Goal: Task Accomplishment & Management: Complete application form

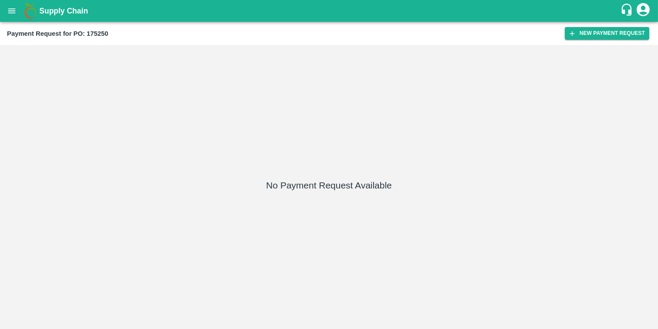
click at [102, 32] on b "Payment Request for PO: 175250" at bounding box center [58, 33] width 102 height 7
copy b "175250"
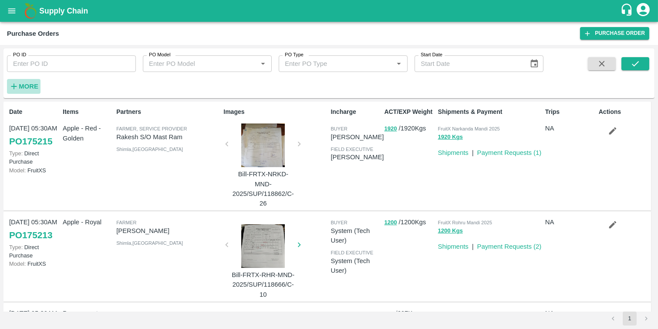
click at [20, 88] on strong "More" at bounding box center [29, 86] width 20 height 7
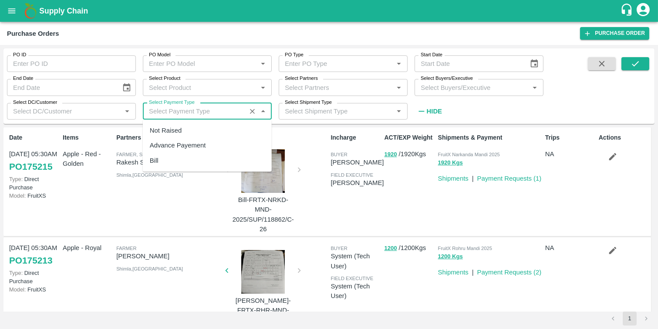
click at [190, 107] on input "Select Payment Type" at bounding box center [195, 110] width 98 height 11
click at [163, 132] on div "Not Raised" at bounding box center [166, 130] width 32 height 10
type input "Not Raised"
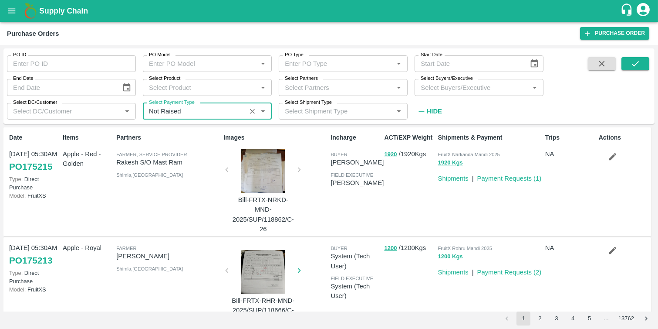
click at [91, 109] on input "Select DC/Customer" at bounding box center [64, 110] width 109 height 11
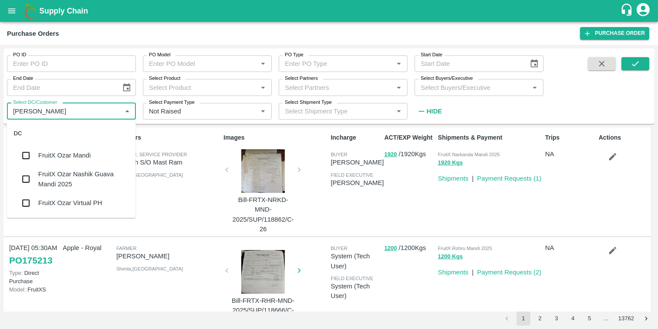
type input "OZAR"
click at [83, 152] on div "FruitX Ozar Mandi" at bounding box center [64, 155] width 52 height 10
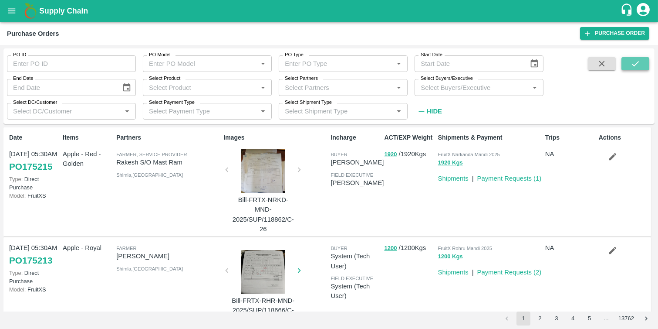
click at [637, 67] on icon "submit" at bounding box center [636, 64] width 10 height 10
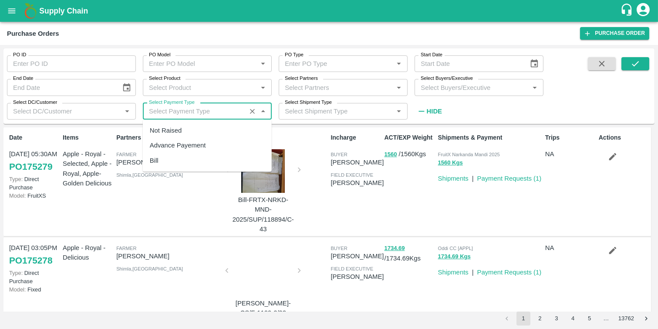
click at [229, 114] on input "Select Payment Type" at bounding box center [195, 110] width 98 height 11
click at [184, 132] on div "Not Raised" at bounding box center [207, 130] width 129 height 15
type input "Not Raised"
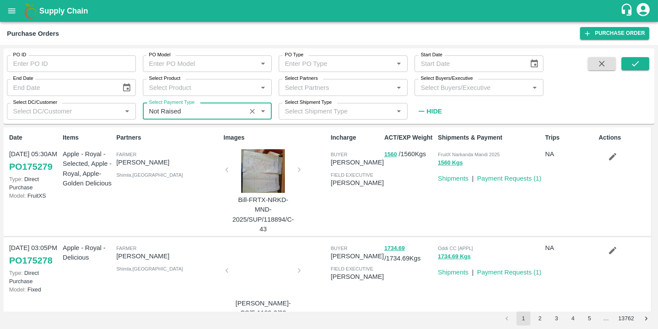
click at [94, 105] on input "Select DC/Customer" at bounding box center [64, 110] width 109 height 11
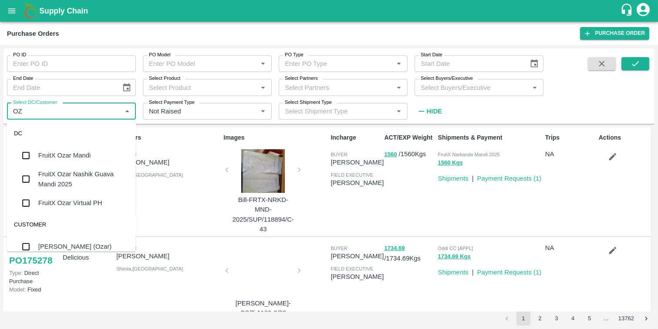
type input "OZA"
click at [20, 156] on input "checkbox" at bounding box center [25, 154] width 17 height 17
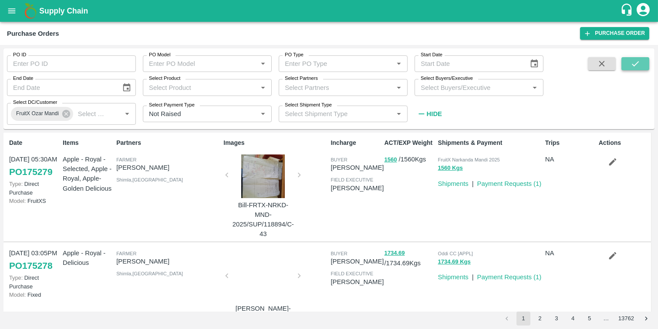
click at [636, 61] on icon "submit" at bounding box center [636, 64] width 10 height 10
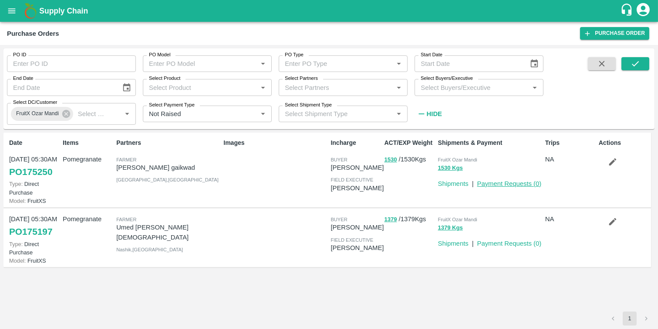
click at [515, 185] on link "Payment Requests ( 0 )" at bounding box center [510, 183] width 64 height 7
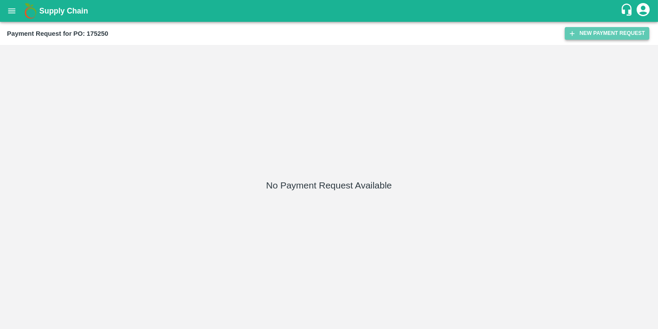
click at [595, 37] on button "New Payment Request" at bounding box center [607, 33] width 85 height 13
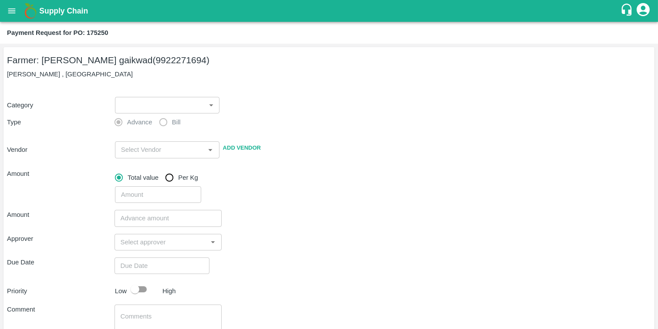
click at [189, 102] on body "Supply Chain Payment Request for PO: 175250 Farmer: Balasaheb sopan gaikwad (99…" at bounding box center [329, 164] width 658 height 329
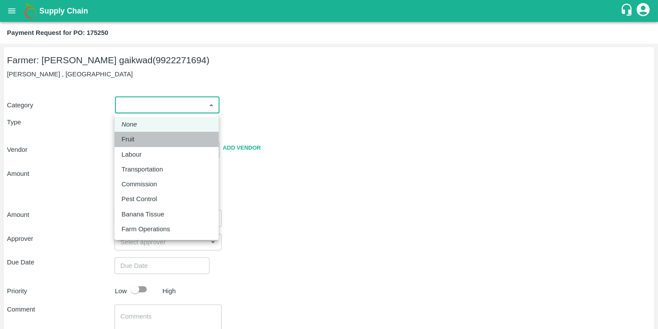
click at [159, 144] on li "Fruit" at bounding box center [167, 139] width 104 height 15
type input "1"
type input "Balasaheb sopan gaikwad - 9922271694(Farmer)"
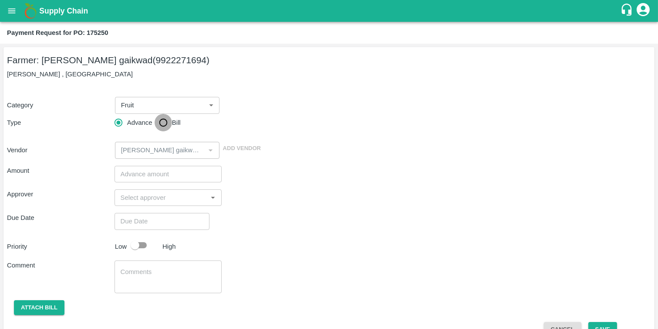
click at [164, 122] on input "Bill" at bounding box center [163, 122] width 17 height 17
radio input "true"
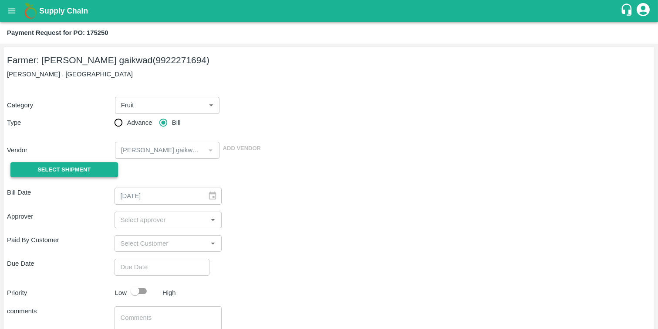
click at [76, 168] on span "Select Shipment" at bounding box center [63, 170] width 53 height 10
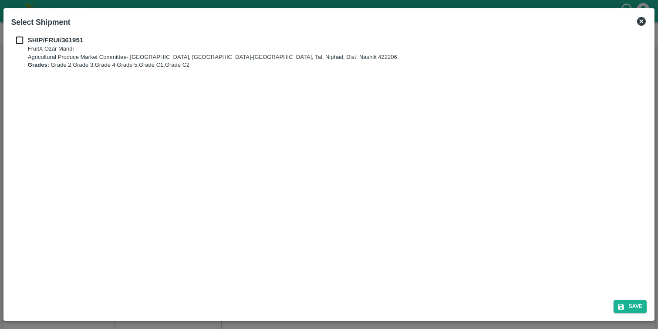
click at [18, 40] on input "checkbox" at bounding box center [19, 40] width 17 height 10
checkbox input "true"
click at [641, 307] on button "Save" at bounding box center [630, 306] width 33 height 13
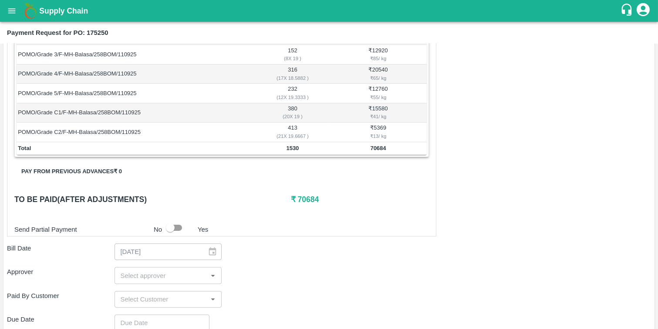
scroll to position [302, 0]
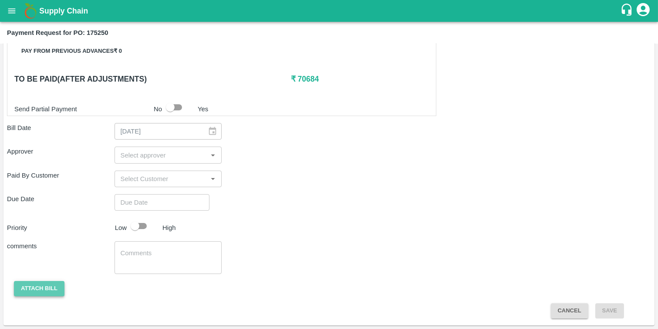
click at [37, 285] on button "Attach bill" at bounding box center [39, 288] width 51 height 15
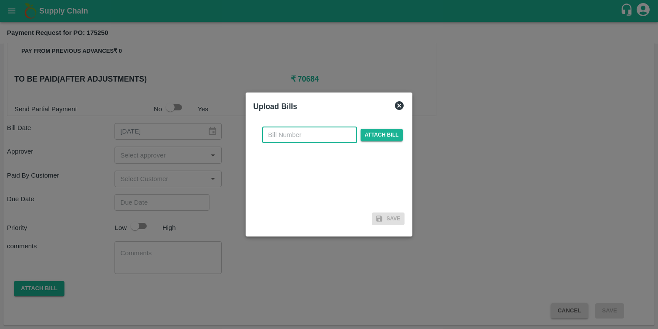
click at [306, 138] on input "text" at bounding box center [309, 134] width 95 height 17
type input "2"
click at [396, 141] on span "Attach bill" at bounding box center [382, 135] width 43 height 13
click at [0, 0] on input "Attach bill" at bounding box center [0, 0] width 0 height 0
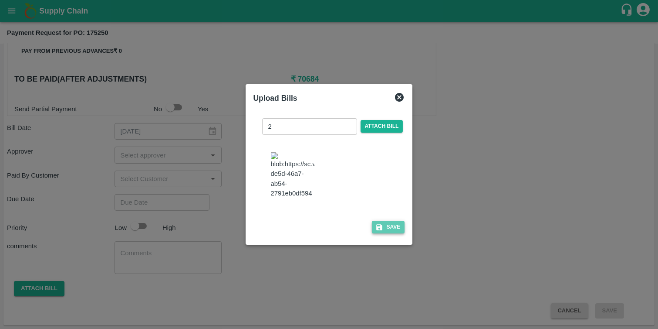
click at [395, 233] on button "Save" at bounding box center [388, 226] width 33 height 13
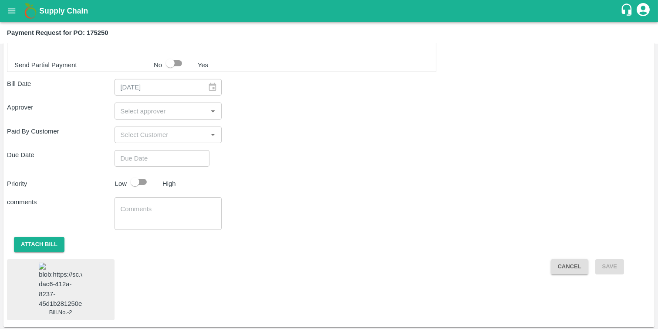
scroll to position [360, 0]
type input "DD/MM/YYYY hh:mm aa"
click at [150, 149] on input "DD/MM/YYYY hh:mm aa" at bounding box center [159, 156] width 89 height 17
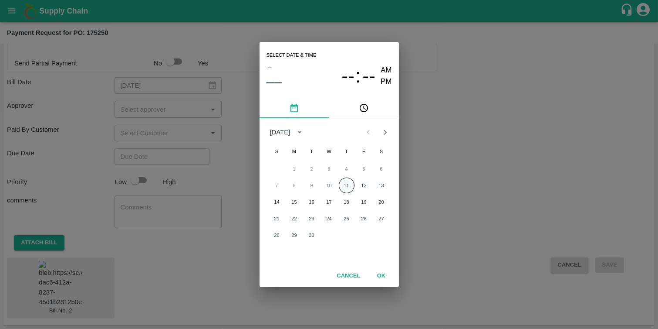
click at [342, 186] on button "11" at bounding box center [347, 185] width 16 height 16
type input "11/09/2025 12:00 AM"
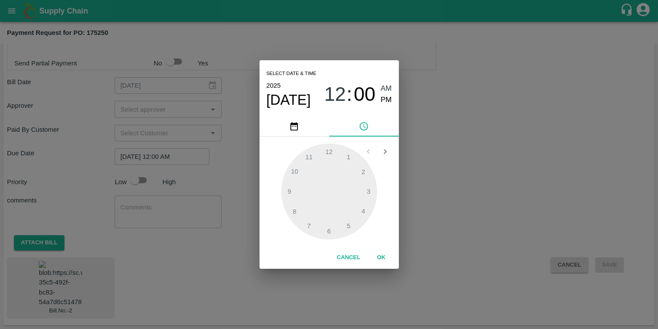
click at [350, 155] on div at bounding box center [329, 191] width 96 height 96
click at [379, 258] on button "OK" at bounding box center [382, 257] width 28 height 15
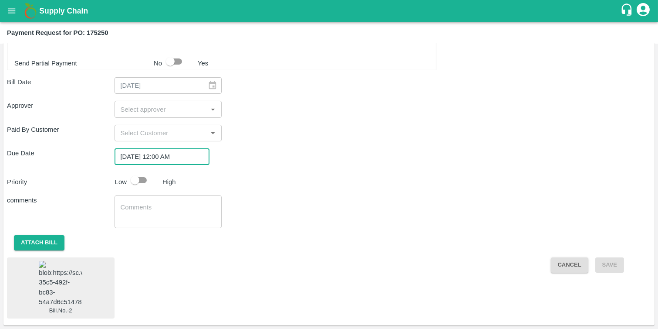
click at [147, 172] on input "checkbox" at bounding box center [135, 180] width 50 height 17
checkbox input "true"
click at [163, 103] on input "input" at bounding box center [161, 108] width 88 height 11
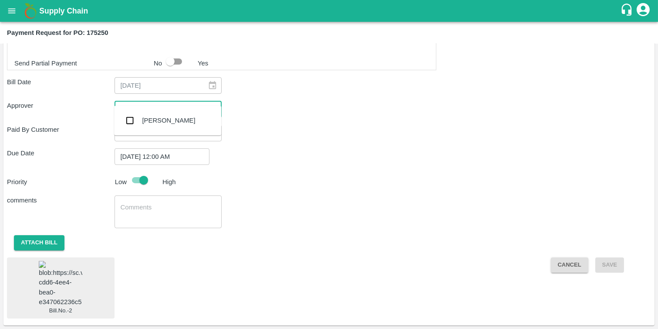
type input "abhi"
click at [128, 116] on input "checkbox" at bounding box center [129, 120] width 17 height 17
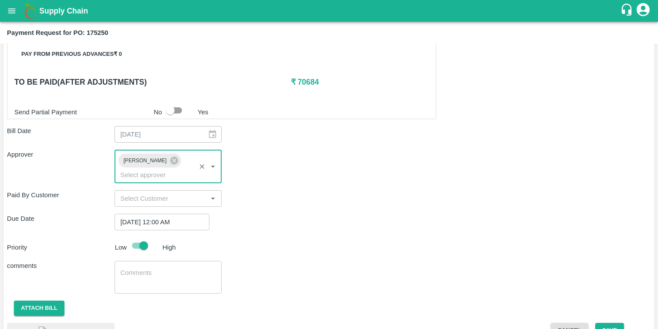
scroll to position [298, 0]
click at [175, 109] on input "checkbox" at bounding box center [171, 110] width 50 height 17
checkbox input "true"
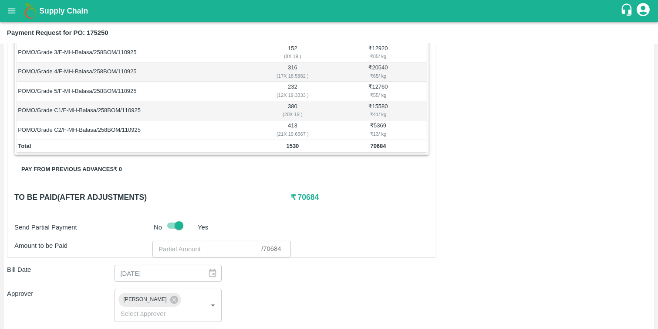
scroll to position [184, 0]
click at [179, 250] on input "number" at bounding box center [206, 248] width 109 height 17
paste input "67751"
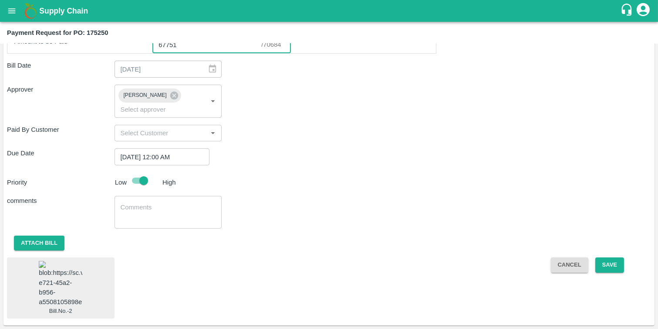
scroll to position [400, 0]
type input "67751"
click at [616, 257] on button "Save" at bounding box center [610, 264] width 29 height 15
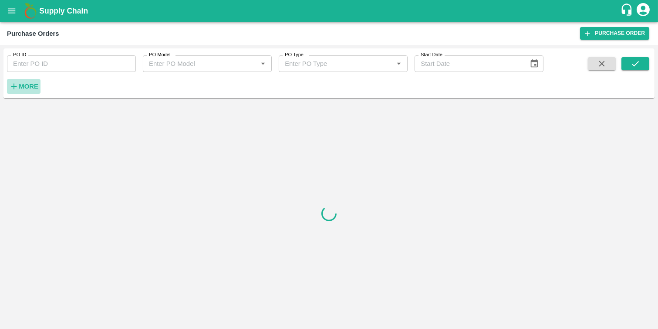
click at [26, 85] on strong "More" at bounding box center [29, 86] width 20 height 7
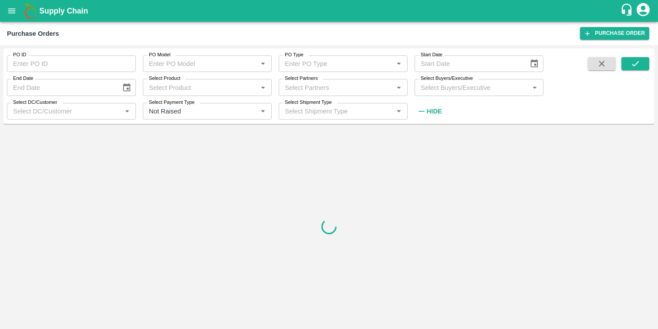
click at [37, 105] on label "Select DC/Customer" at bounding box center [35, 102] width 44 height 7
click at [37, 105] on input "Select DC/Customer" at bounding box center [64, 110] width 109 height 11
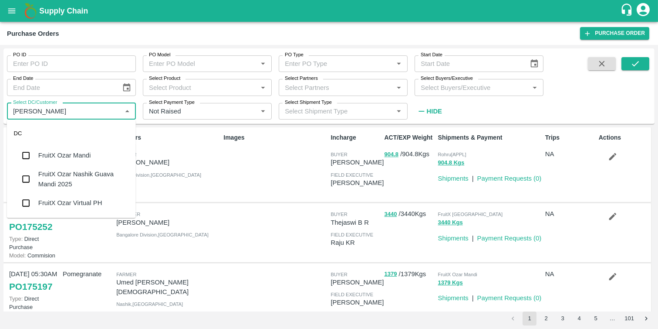
type input "ozar"
click at [22, 152] on input "checkbox" at bounding box center [25, 154] width 17 height 17
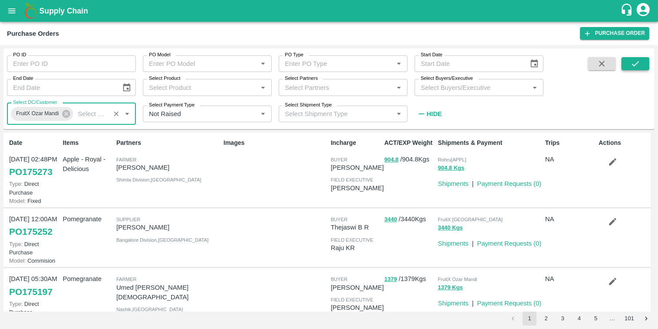
click at [639, 62] on icon "submit" at bounding box center [635, 63] width 7 height 5
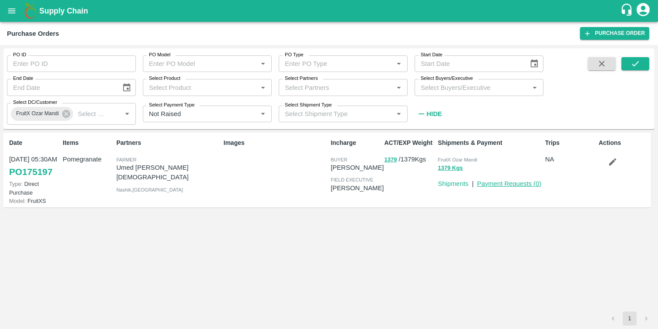
click at [506, 183] on link "Payment Requests ( 0 )" at bounding box center [510, 183] width 64 height 7
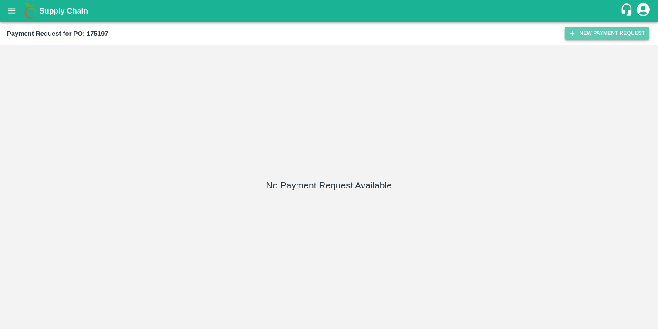
click at [583, 30] on button "New Payment Request" at bounding box center [607, 33] width 85 height 13
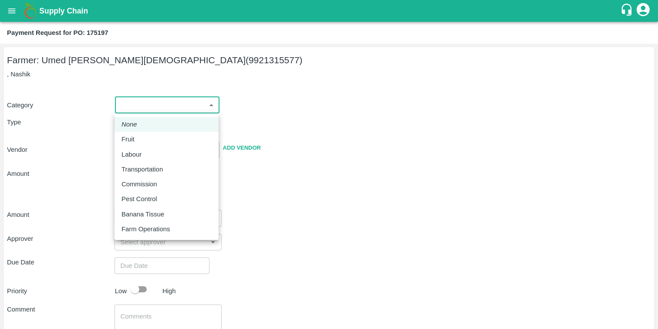
click at [173, 109] on body "Supply Chain Payment Request for PO: 175197 Farmer: Umed [PERSON_NAME] (9921315…" at bounding box center [329, 164] width 658 height 329
click at [145, 132] on li "Fruit" at bounding box center [167, 139] width 104 height 15
type input "1"
type input "[PERSON_NAME] [PERSON_NAME] - 9921315577(Farmer)"
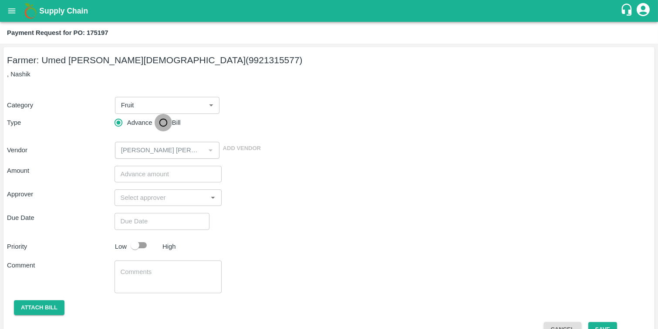
click at [160, 118] on input "Bill" at bounding box center [163, 122] width 17 height 17
radio input "true"
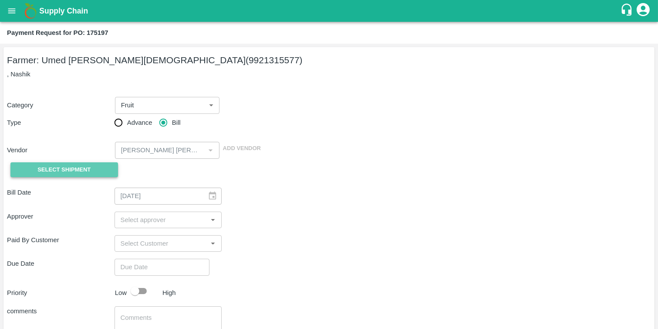
click at [76, 171] on span "Select Shipment" at bounding box center [63, 170] width 53 height 10
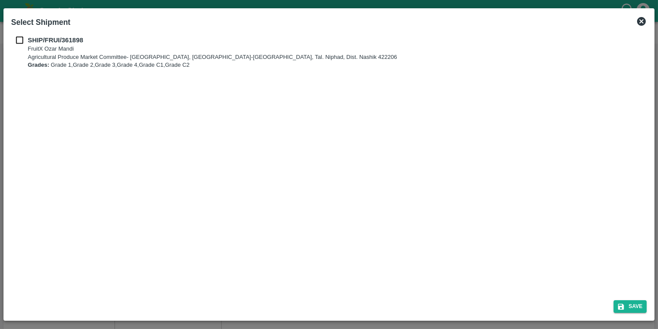
click at [18, 37] on input "checkbox" at bounding box center [19, 40] width 17 height 10
checkbox input "true"
click at [644, 308] on button "Save" at bounding box center [630, 306] width 33 height 13
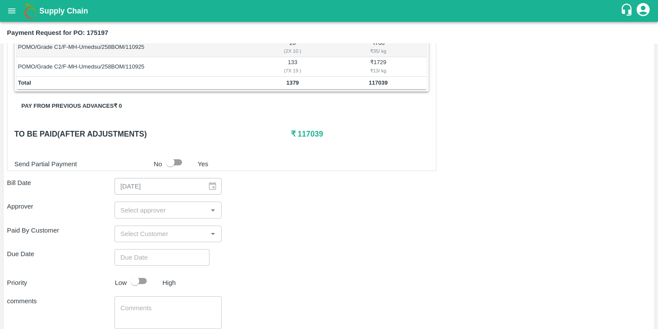
scroll to position [248, 0]
click at [176, 158] on input "checkbox" at bounding box center [171, 160] width 50 height 17
checkbox input "true"
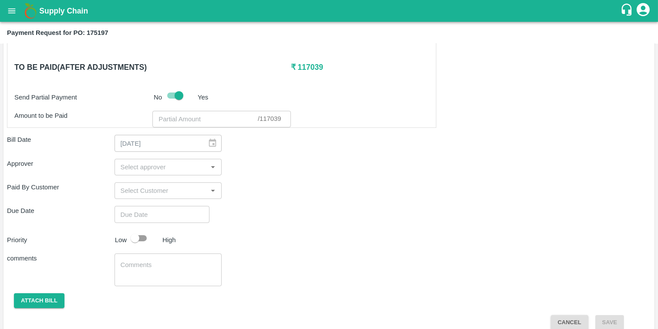
scroll to position [314, 0]
type input "DD/MM/YYYY hh:mm aa"
click at [151, 211] on input "DD/MM/YYYY hh:mm aa" at bounding box center [159, 213] width 89 height 17
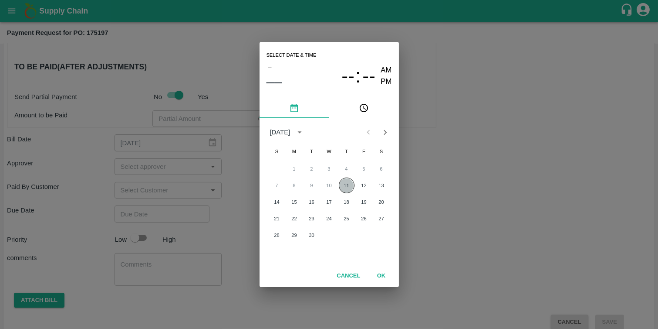
click at [344, 184] on button "11" at bounding box center [347, 185] width 16 height 16
type input "11/09/2025 12:00 AM"
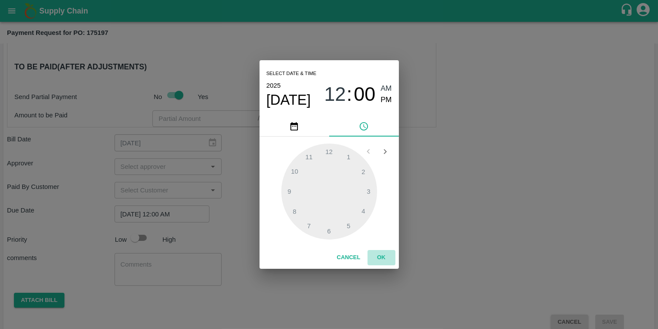
click at [386, 255] on button "OK" at bounding box center [382, 257] width 28 height 15
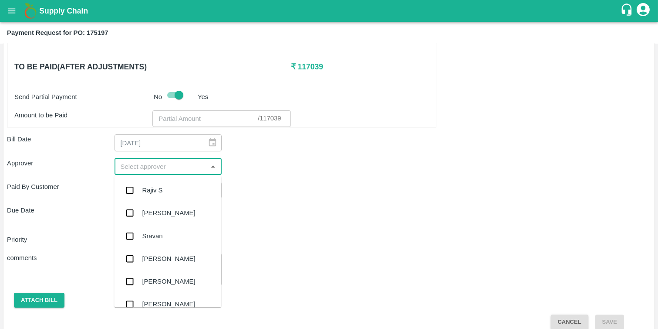
click at [143, 171] on input "input" at bounding box center [161, 166] width 88 height 11
type input "ab"
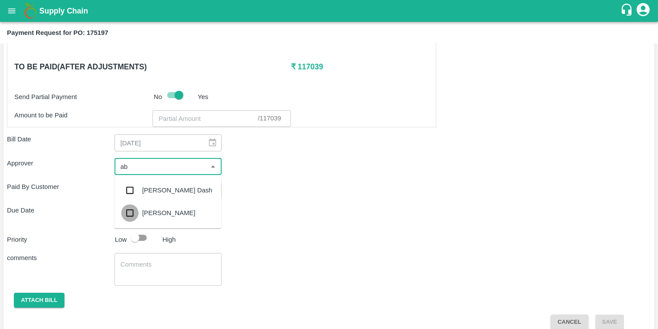
click at [130, 210] on input "checkbox" at bounding box center [129, 212] width 17 height 17
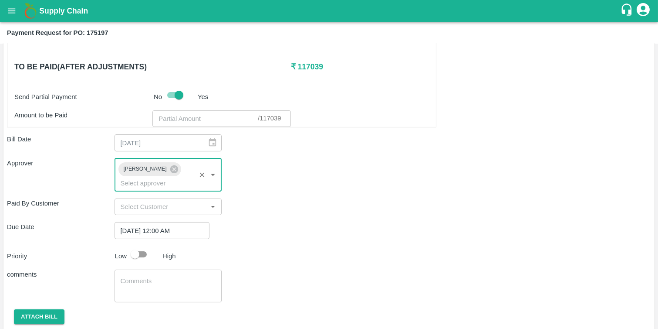
scroll to position [342, 0]
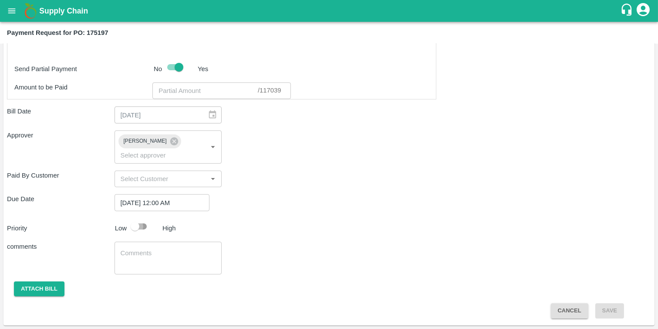
click at [144, 225] on input "checkbox" at bounding box center [135, 226] width 50 height 17
checkbox input "true"
click at [43, 286] on button "Attach bill" at bounding box center [39, 288] width 51 height 15
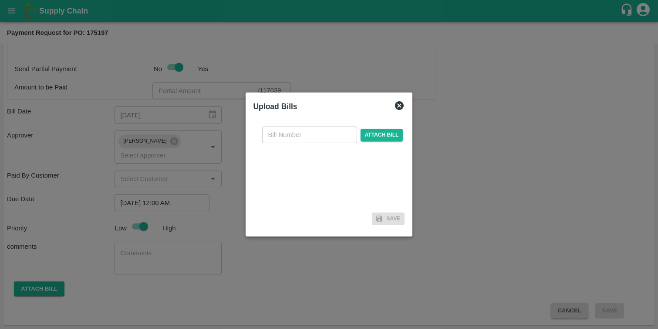
click at [309, 124] on div "​ Attach bill" at bounding box center [330, 163] width 152 height 89
click at [310, 134] on input "text" at bounding box center [309, 134] width 95 height 17
type input "39"
click at [376, 139] on span "Attach bill" at bounding box center [382, 135] width 43 height 13
click at [0, 0] on input "Attach bill" at bounding box center [0, 0] width 0 height 0
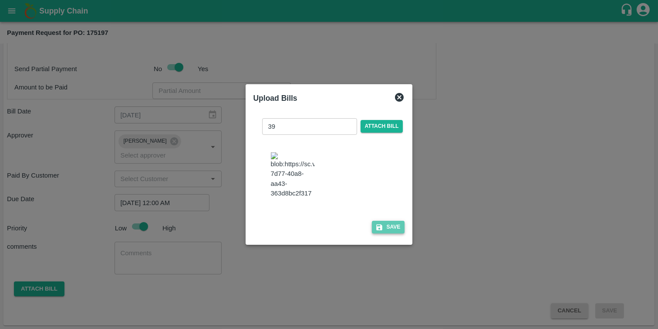
click at [390, 232] on button "Save" at bounding box center [388, 226] width 33 height 13
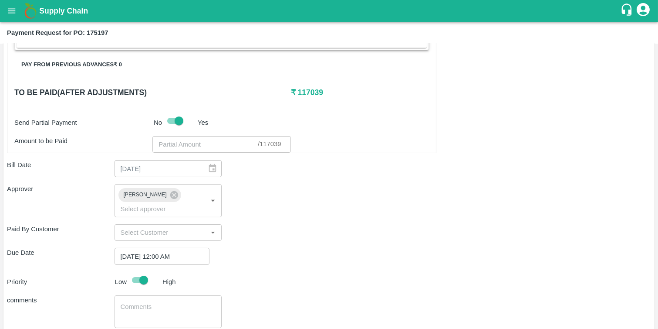
scroll to position [289, 0]
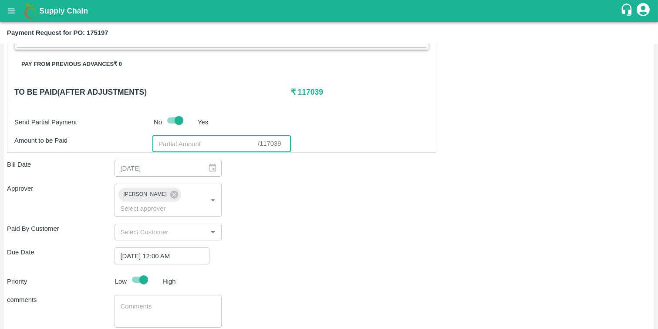
click at [180, 144] on input "number" at bounding box center [204, 144] width 105 height 17
paste input "114314.1"
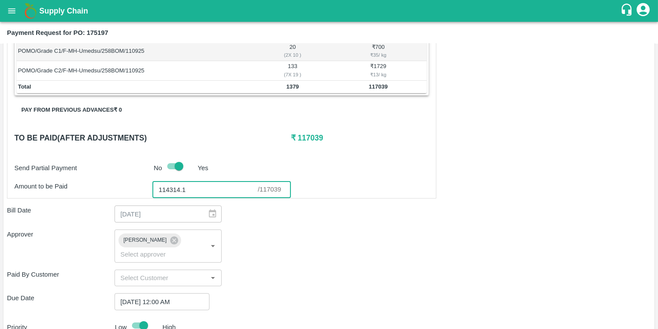
scroll to position [400, 0]
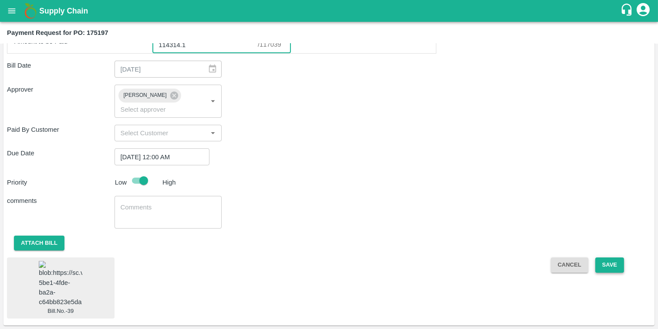
type input "114314.1"
click at [611, 257] on button "Save" at bounding box center [610, 264] width 29 height 15
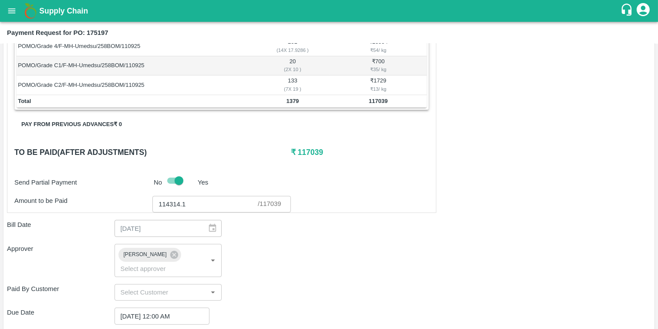
scroll to position [227, 0]
